Goal: Task Accomplishment & Management: Use online tool/utility

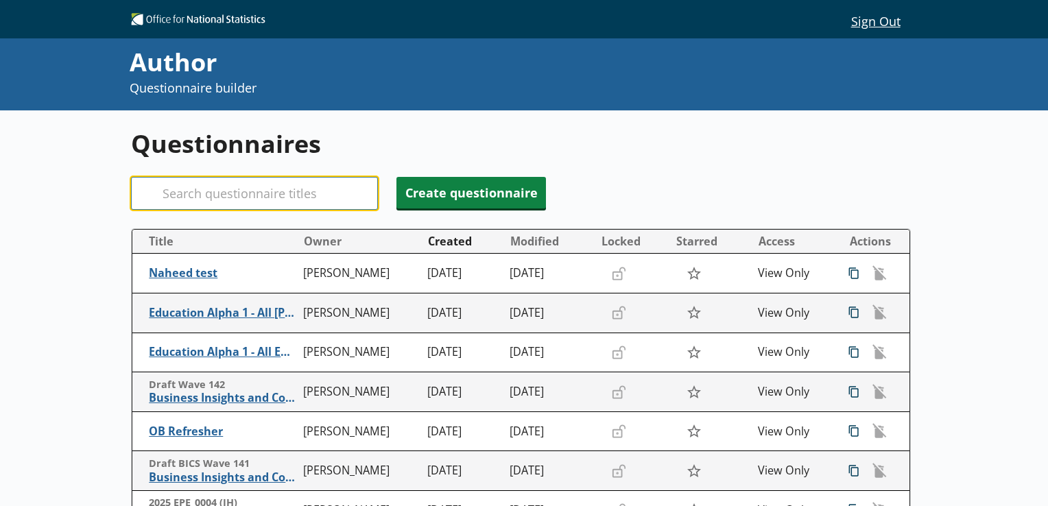
click at [275, 191] on input "Search" at bounding box center [254, 193] width 247 height 33
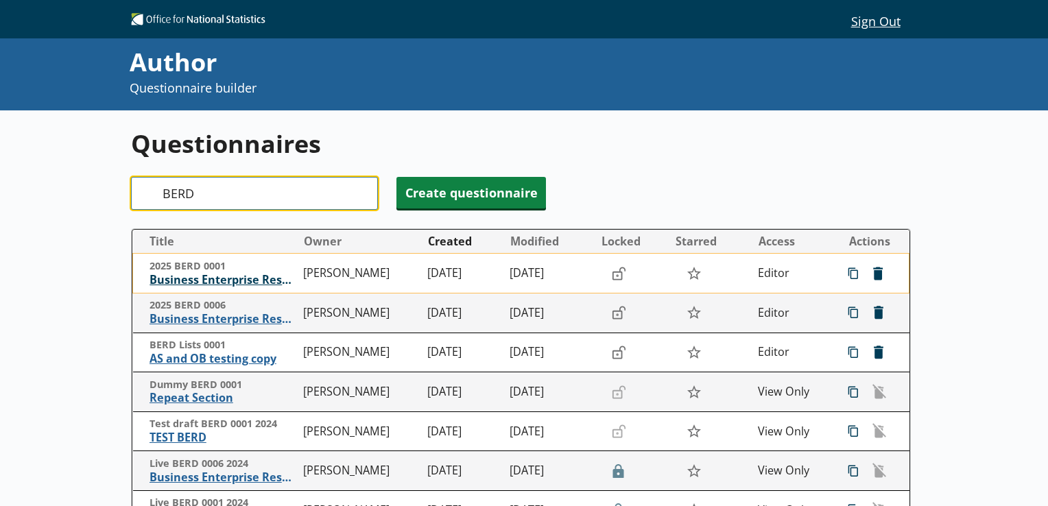
type input "BERD"
click at [242, 280] on span "Business Enterprise Research and Development" at bounding box center [224, 280] width 148 height 14
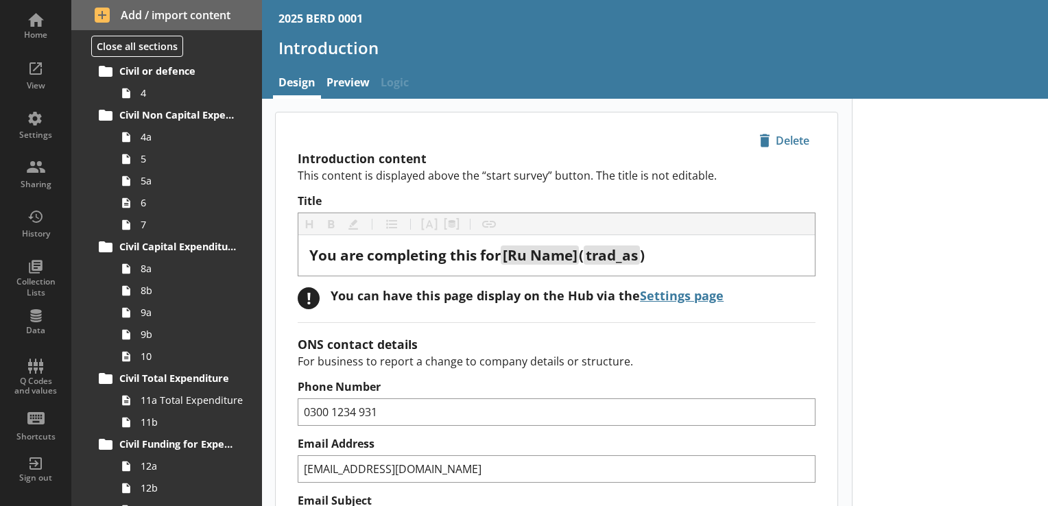
scroll to position [327, 0]
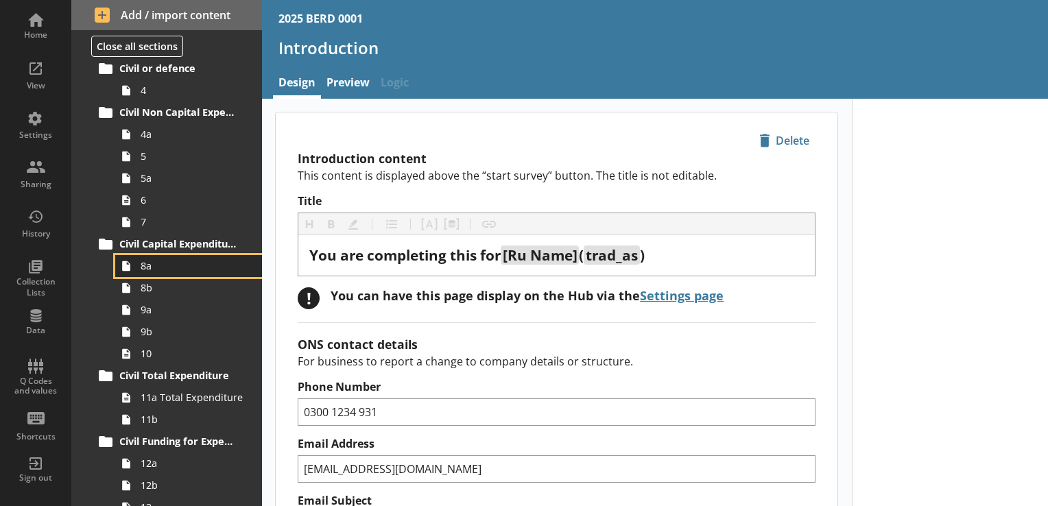
click at [195, 267] on span "8a" at bounding box center [192, 265] width 103 height 13
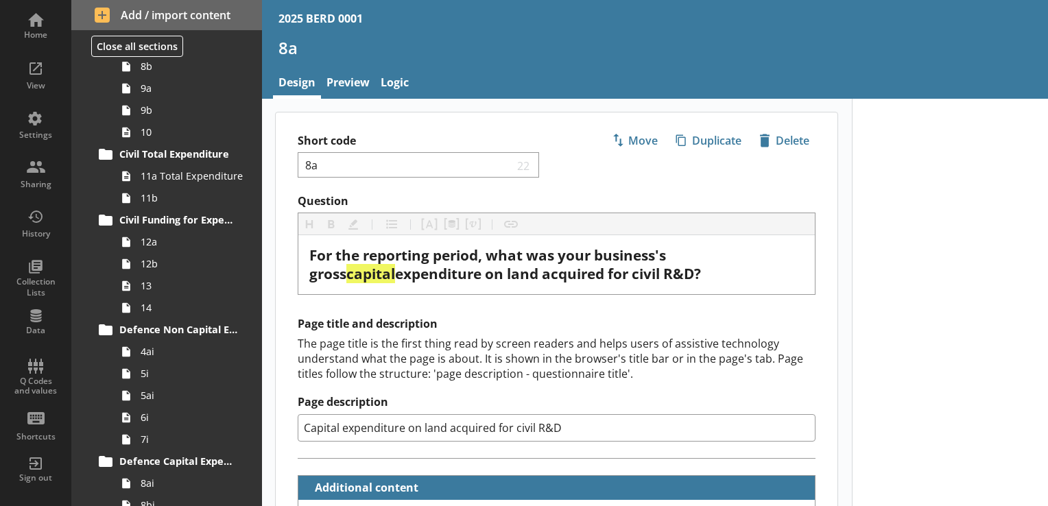
scroll to position [550, 0]
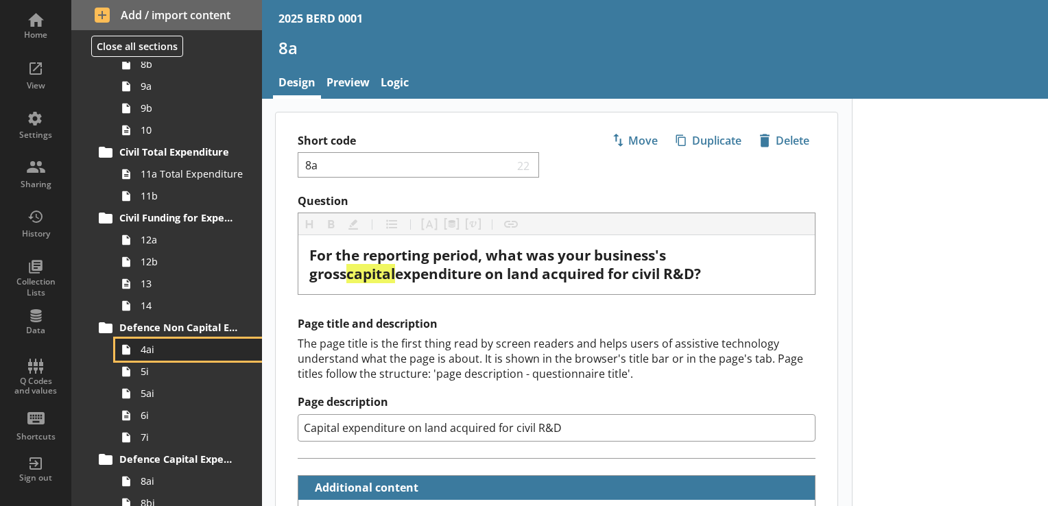
click at [186, 354] on span "4ai" at bounding box center [192, 349] width 103 height 13
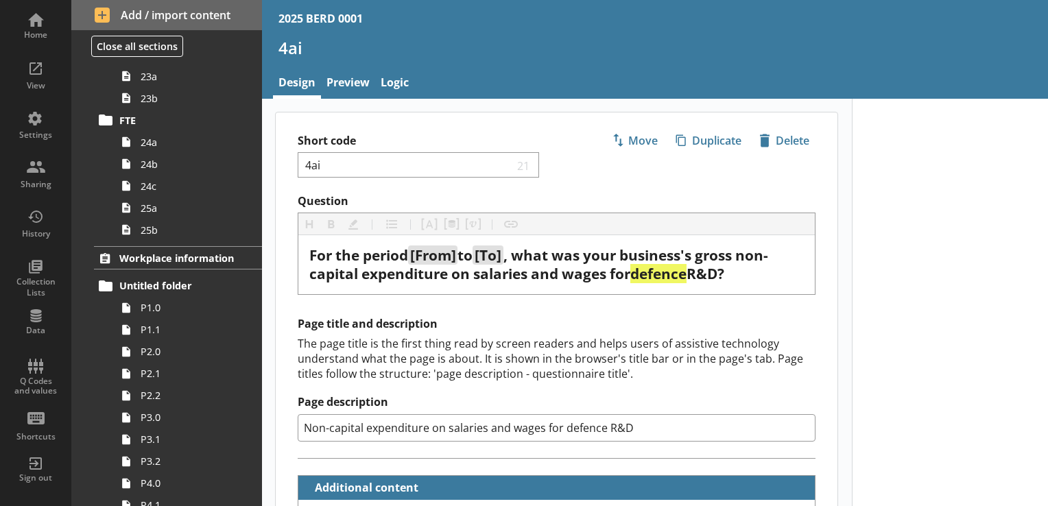
scroll to position [1938, 0]
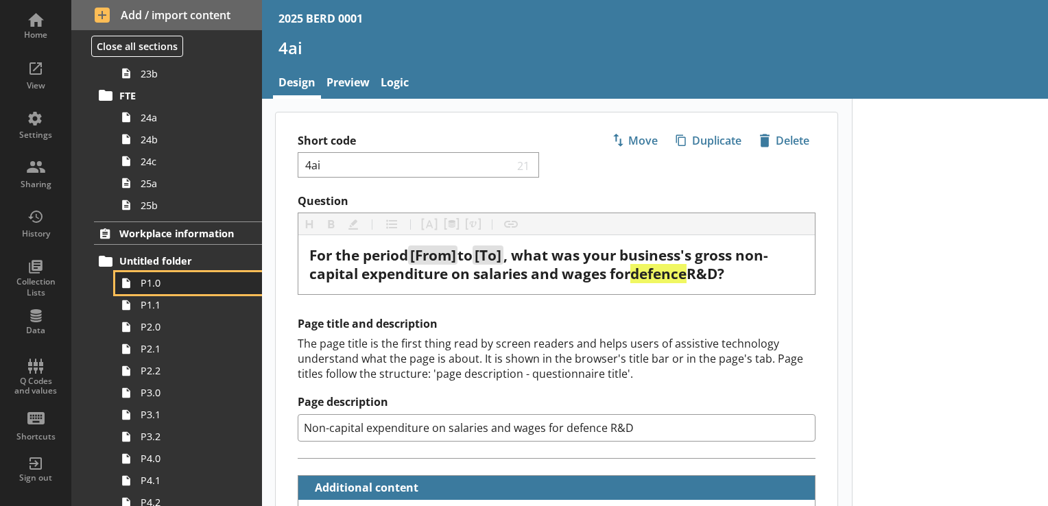
click at [180, 280] on span "P1.0" at bounding box center [192, 283] width 103 height 13
type textarea "x"
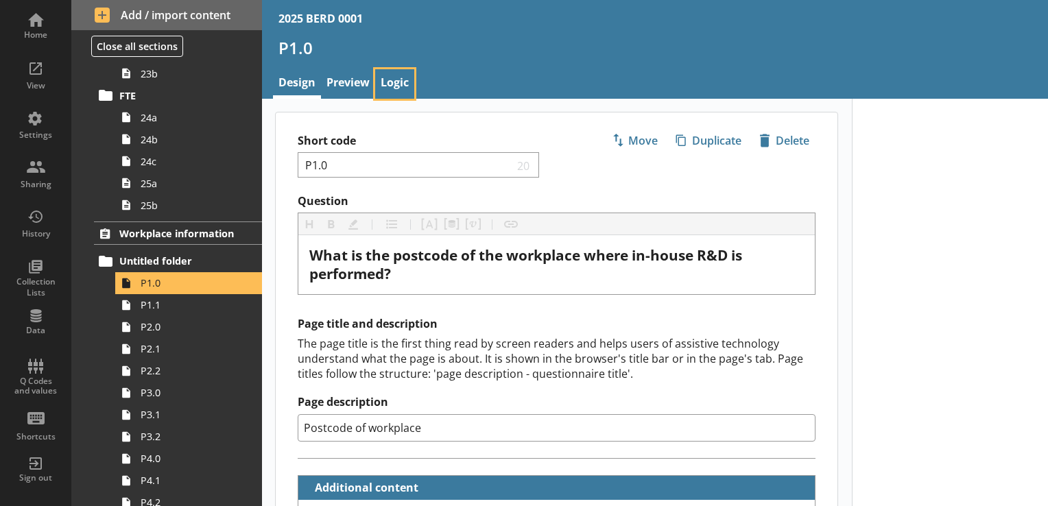
click at [397, 82] on link "Logic" at bounding box center [394, 84] width 39 height 30
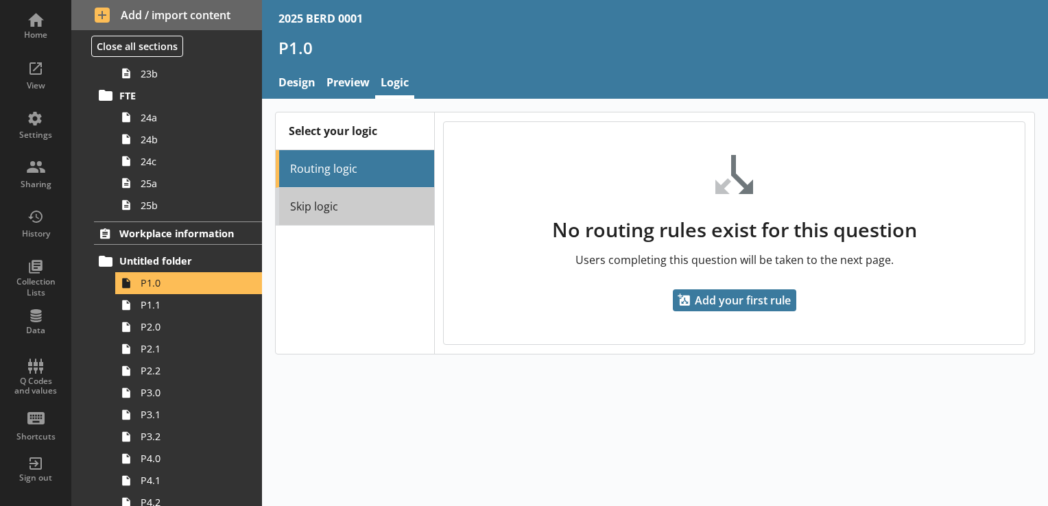
click at [337, 207] on link "Skip logic" at bounding box center [355, 207] width 158 height 38
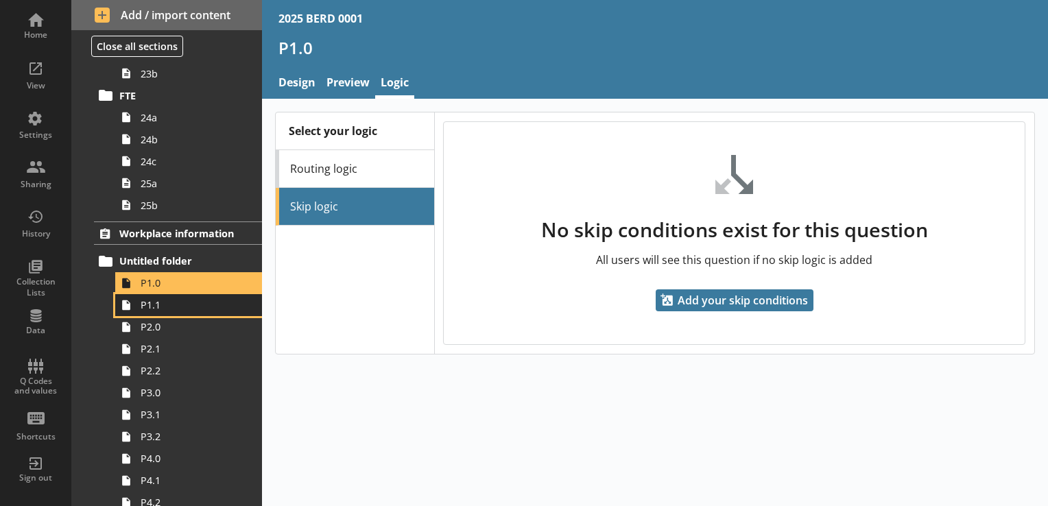
click at [170, 298] on span "P1.1" at bounding box center [192, 304] width 103 height 13
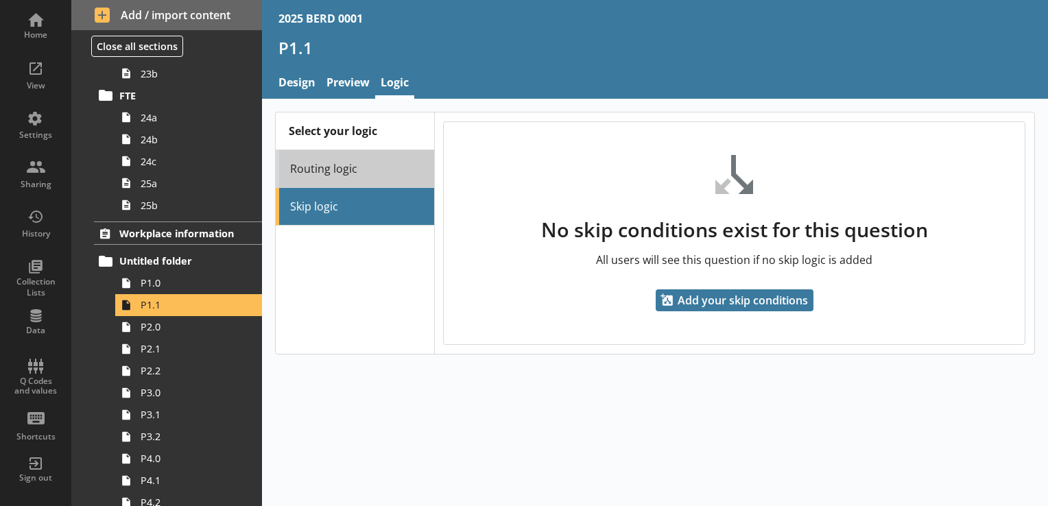
click at [343, 167] on link "Routing logic" at bounding box center [355, 169] width 158 height 38
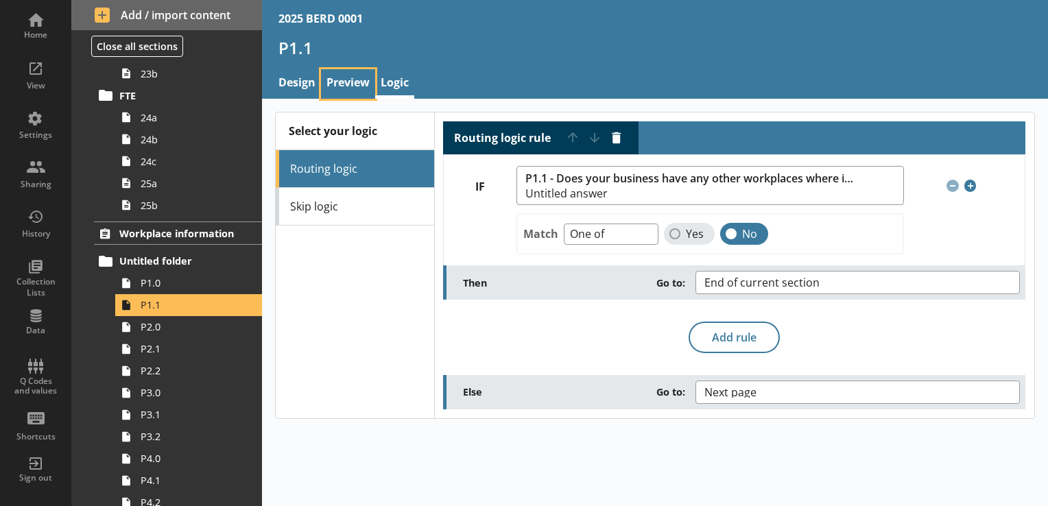
click at [347, 79] on link "Preview" at bounding box center [348, 84] width 54 height 30
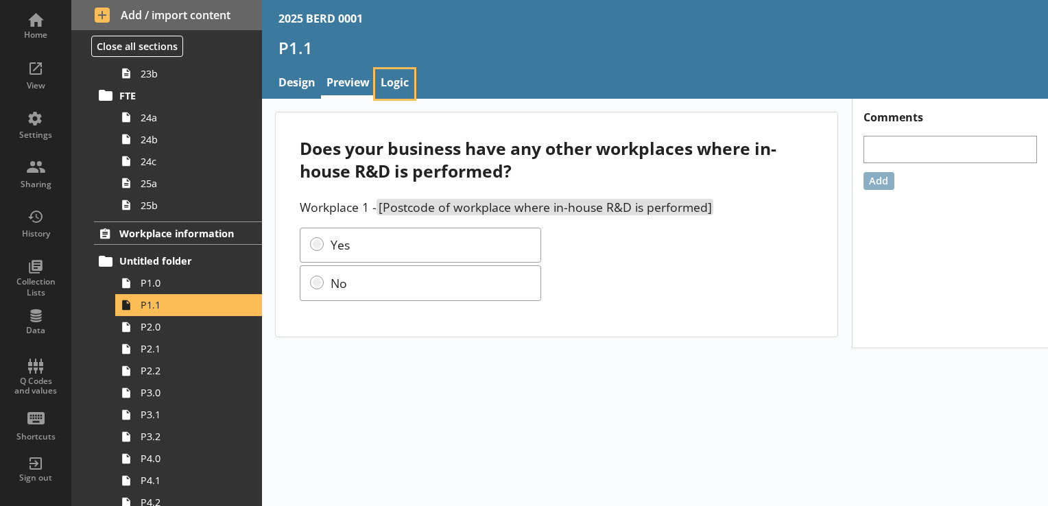
click at [397, 82] on link "Logic" at bounding box center [394, 84] width 39 height 30
